Goal: Find contact information: Find contact information

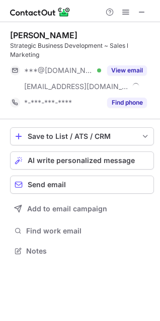
scroll to position [244, 160]
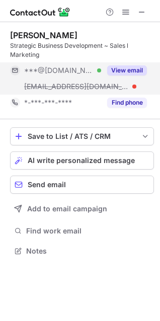
click at [117, 69] on button "View email" at bounding box center [127, 70] width 40 height 10
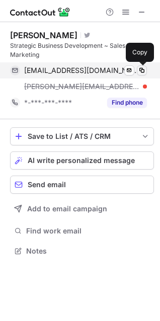
click at [141, 73] on span at bounding box center [142, 70] width 8 height 8
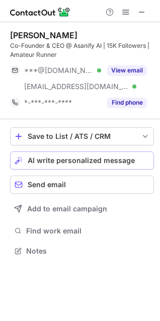
scroll to position [244, 160]
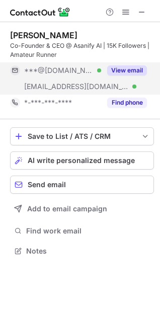
click at [117, 66] on button "View email" at bounding box center [127, 70] width 40 height 10
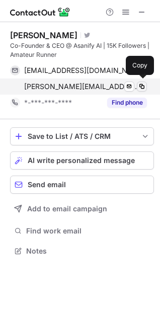
click at [139, 91] on button at bounding box center [142, 86] width 10 height 10
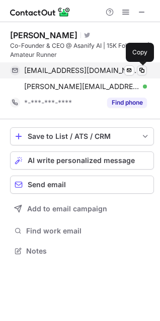
click at [139, 69] on span at bounding box center [142, 70] width 8 height 8
